Goal: Information Seeking & Learning: Learn about a topic

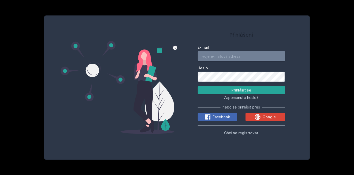
click at [219, 57] on input "E-mail" at bounding box center [241, 56] width 87 height 10
type input "[EMAIL_ADDRESS][DOMAIN_NAME]"
click at [217, 87] on button "Přihlásit se" at bounding box center [241, 90] width 87 height 8
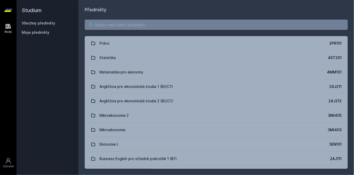
click at [101, 24] on input "search" at bounding box center [216, 25] width 263 height 10
type input "audit"
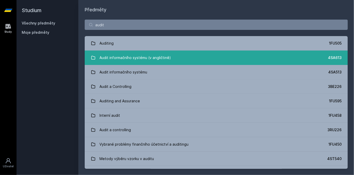
click at [115, 61] on div "Audit informačního systému (v angličtině)" at bounding box center [136, 58] width 72 height 10
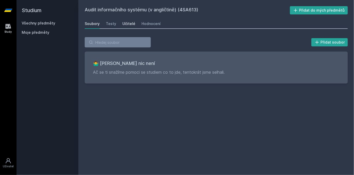
click at [131, 25] on div "Učitelé" at bounding box center [128, 23] width 13 height 5
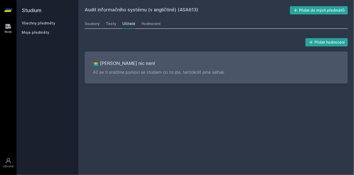
click at [10, 9] on icon at bounding box center [8, 10] width 8 height 3
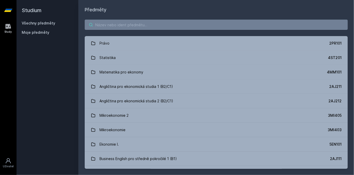
click at [116, 24] on input "search" at bounding box center [216, 25] width 263 height 10
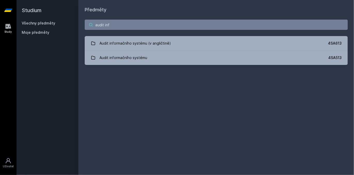
type input "audit inf"
click at [120, 66] on div "audit inf Audit informačního systému (v angličtině) 4SA613 Audit informačního s…" at bounding box center [217, 42] width 276 height 58
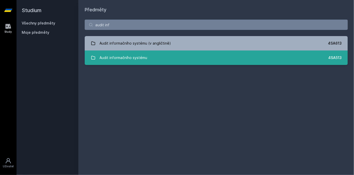
click at [120, 59] on div "Audit informačního systému" at bounding box center [124, 58] width 48 height 10
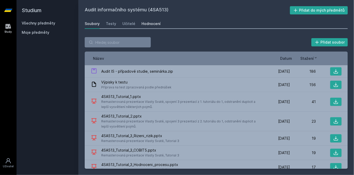
click at [149, 25] on div "Hodnocení" at bounding box center [151, 23] width 19 height 5
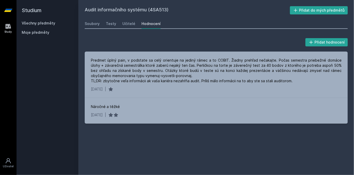
click at [135, 26] on div "Soubory Testy Učitelé Hodnocení" at bounding box center [216, 24] width 263 height 10
click at [132, 25] on div "Učitelé" at bounding box center [128, 23] width 13 height 5
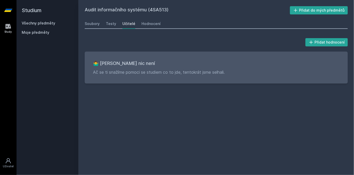
click at [116, 24] on div "Soubory Testy Učitelé Hodnocení" at bounding box center [216, 24] width 263 height 10
click at [114, 25] on div "Testy" at bounding box center [111, 23] width 10 height 5
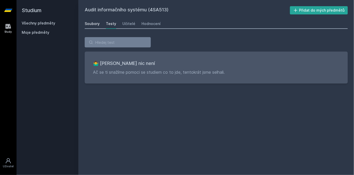
click at [90, 25] on div "Soubory" at bounding box center [92, 23] width 15 height 5
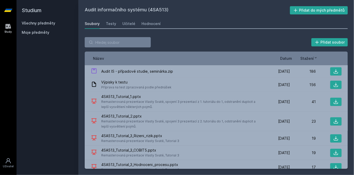
click at [277, 59] on div "Datum" at bounding box center [279, 58] width 26 height 5
click at [291, 57] on span "Datum" at bounding box center [286, 58] width 12 height 5
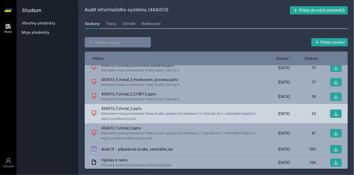
scroll to position [20, 0]
